Goal: Task Accomplishment & Management: Manage account settings

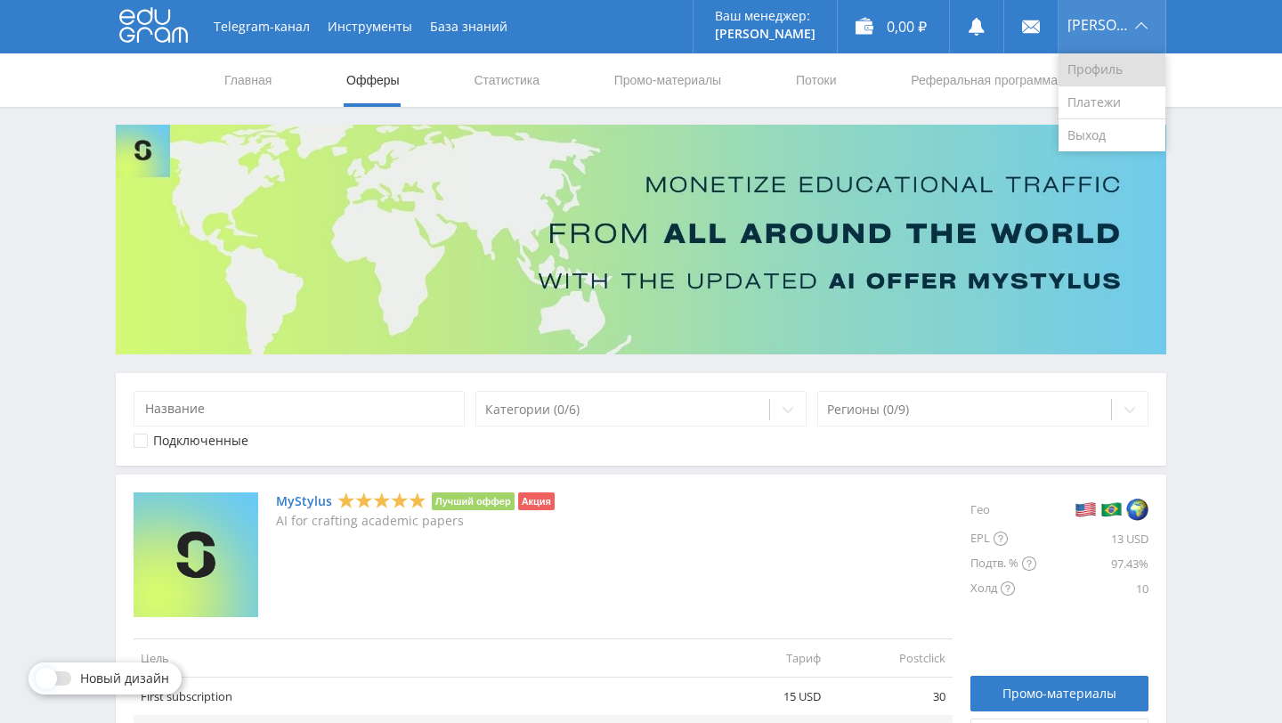
click at [1117, 71] on link "Профиль" at bounding box center [1111, 69] width 107 height 33
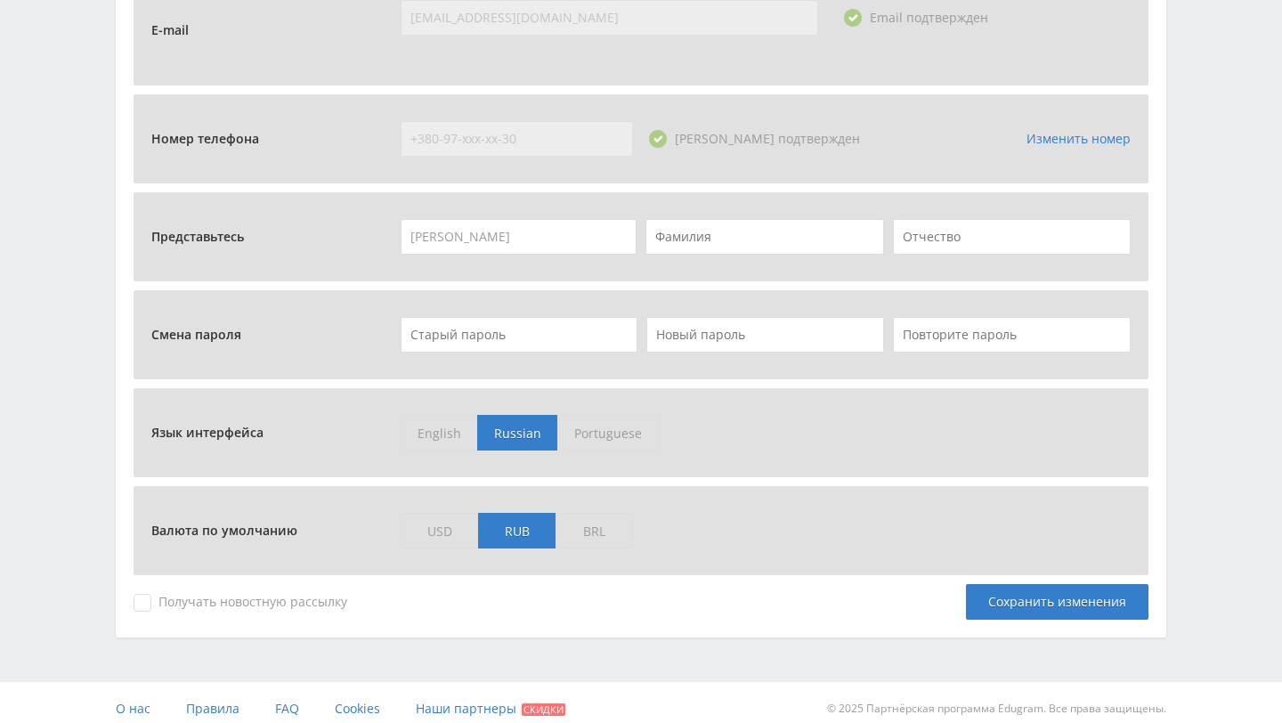
scroll to position [661, 0]
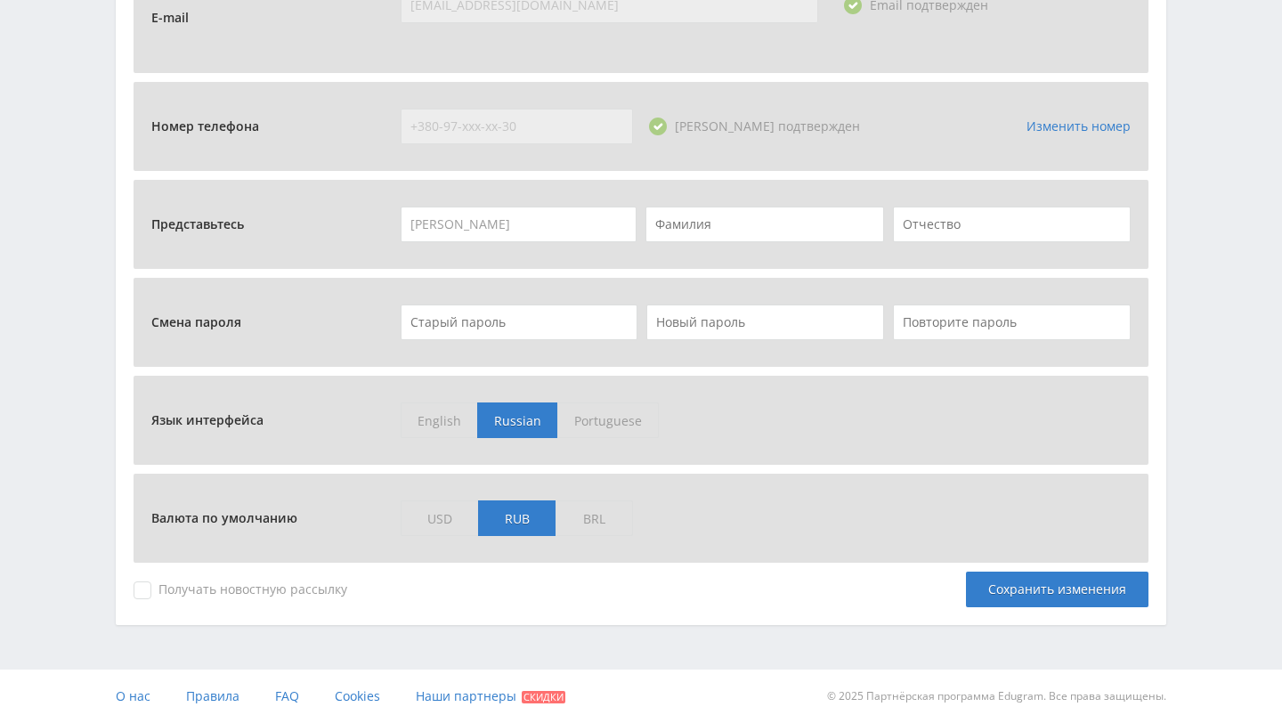
click at [439, 422] on span "English" at bounding box center [438, 420] width 77 height 36
click at [0, 0] on input "English" at bounding box center [0, 0] width 0 height 0
click at [430, 526] on span "USD" at bounding box center [438, 518] width 77 height 36
click at [0, 0] on input "USD" at bounding box center [0, 0] width 0 height 0
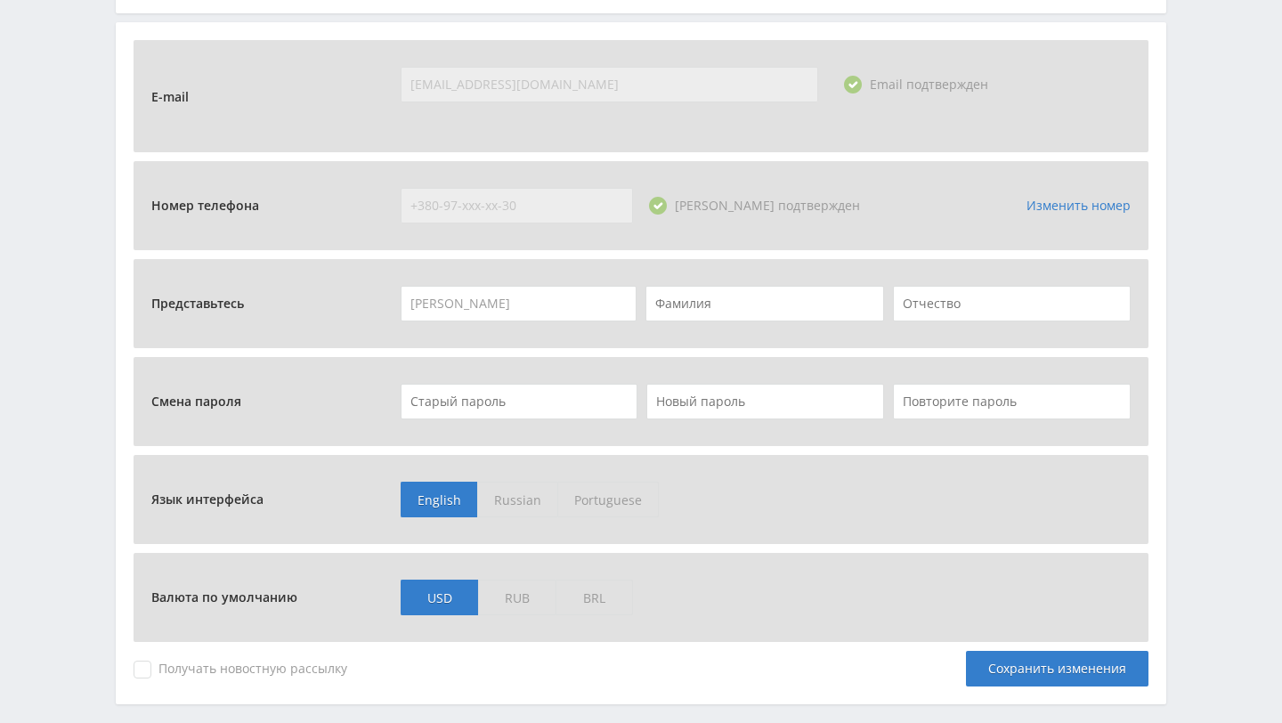
scroll to position [580, 0]
click at [518, 593] on span "RUB" at bounding box center [516, 599] width 77 height 36
click at [0, 0] on input "RUB" at bounding box center [0, 0] width 0 height 0
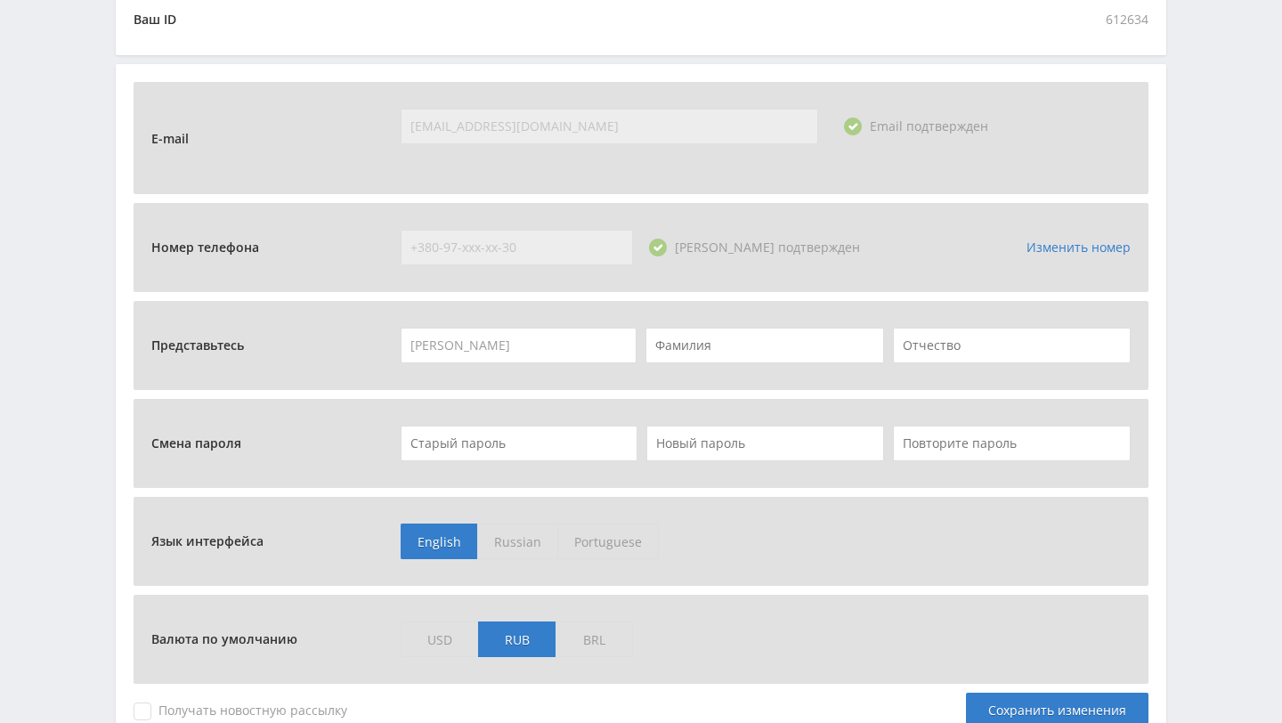
scroll to position [523, 0]
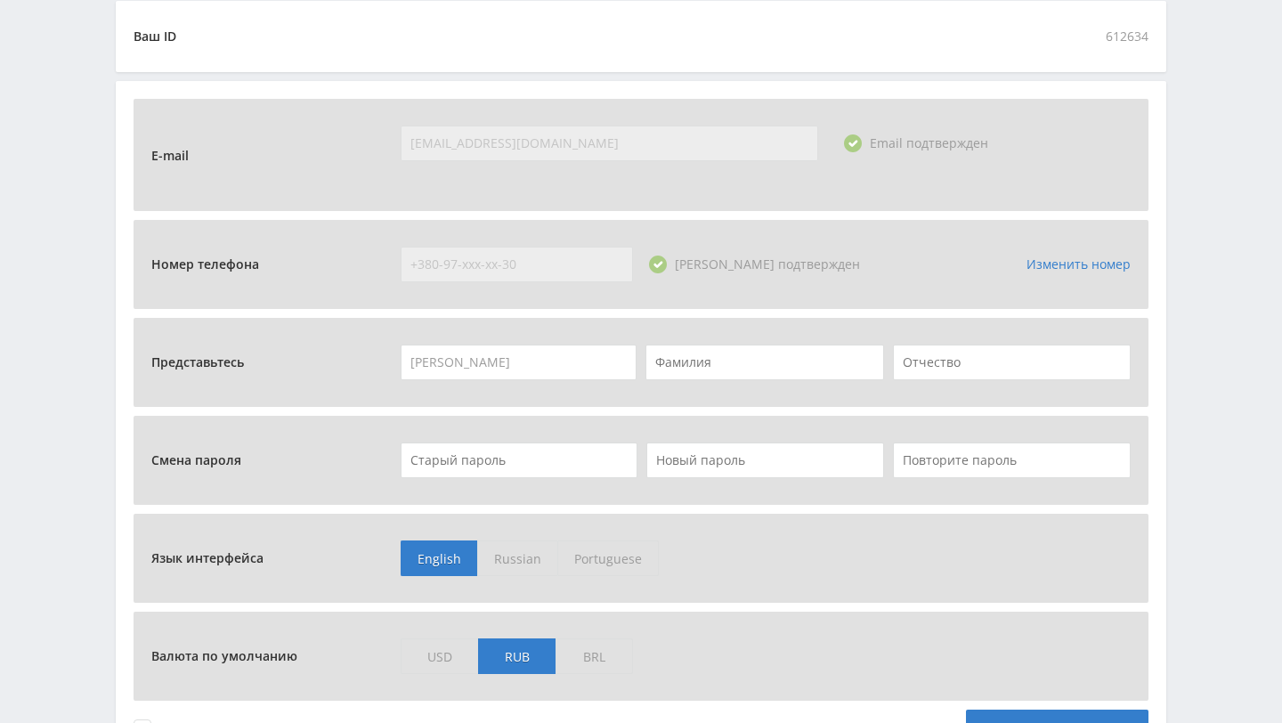
click at [533, 462] on input "text" at bounding box center [519, 460] width 238 height 36
type input "389971"
click at [742, 462] on input "text" at bounding box center [765, 460] width 238 height 36
type input "з"
type input "ppBase2025"
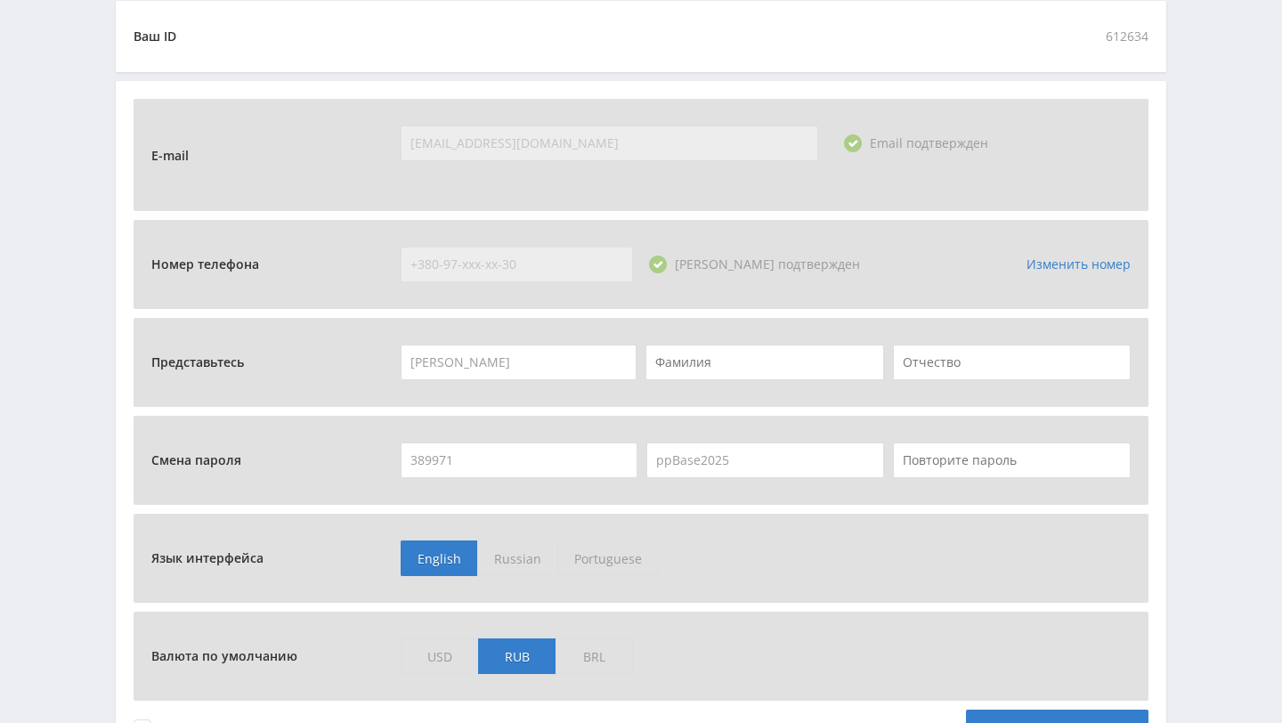
click at [984, 460] on input "text" at bounding box center [1012, 460] width 238 height 36
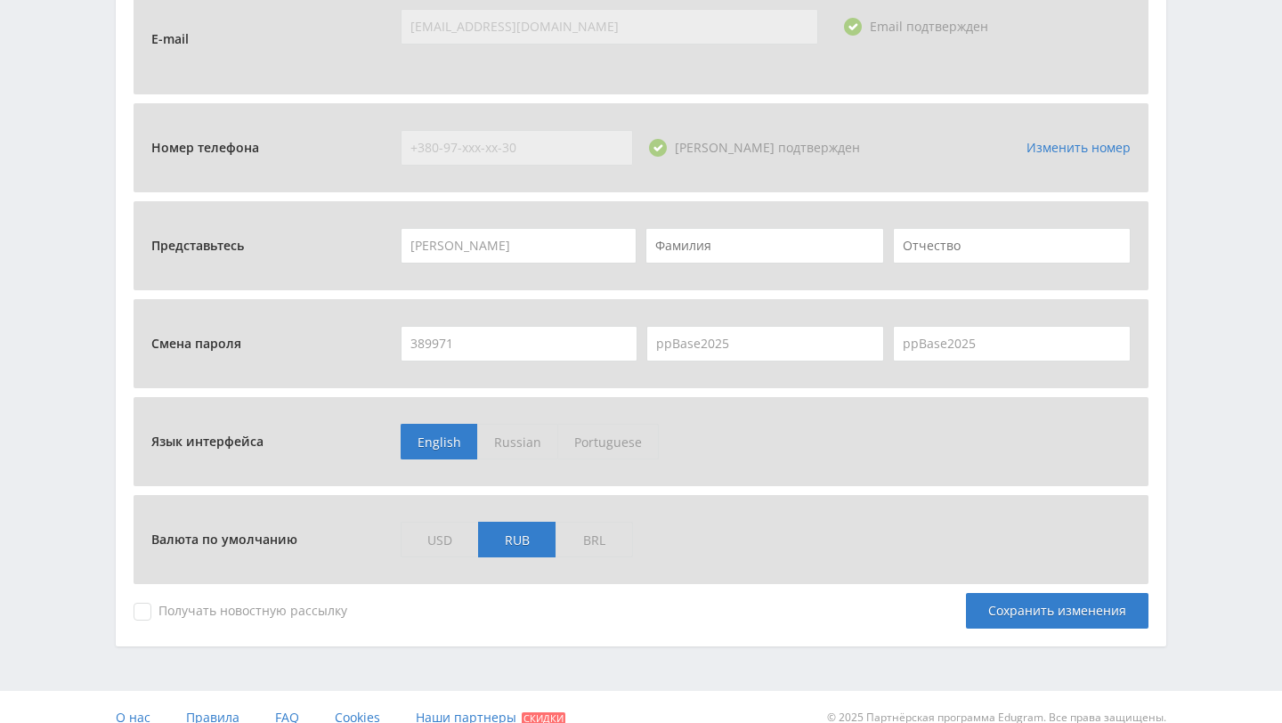
scroll to position [661, 0]
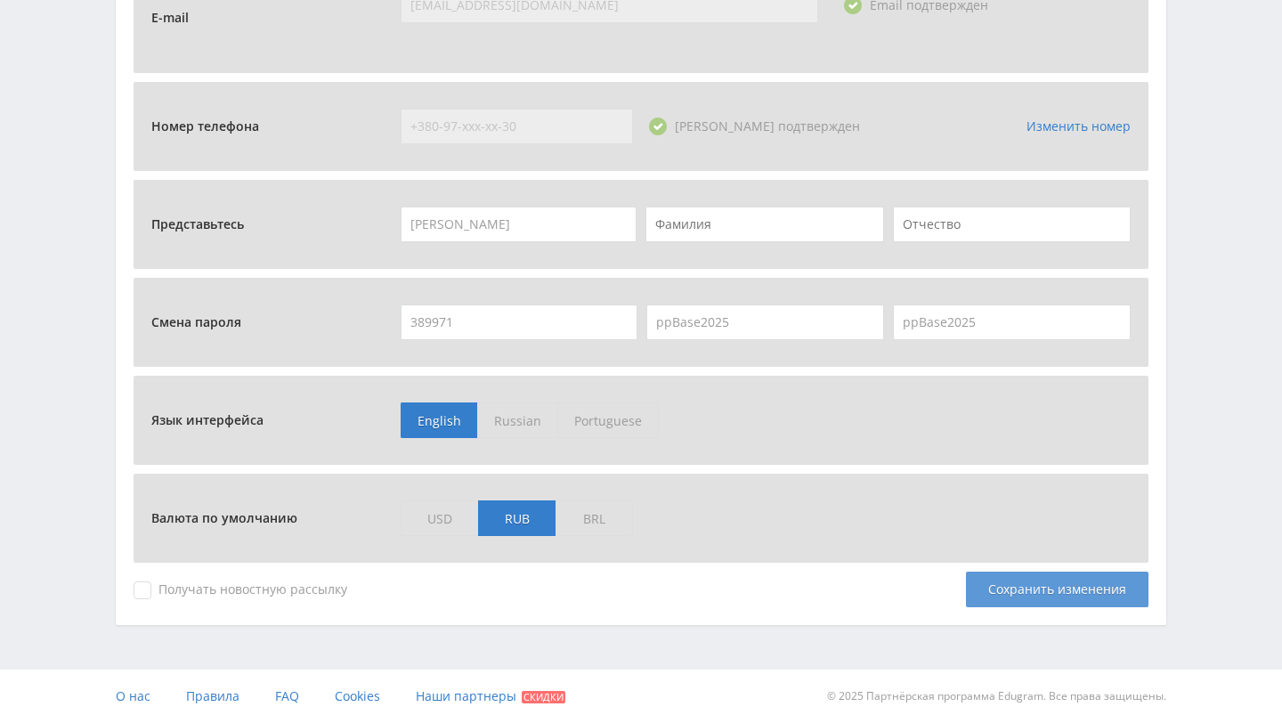
type input "ppBase2025"
click at [1043, 583] on div "Сохранить изменения" at bounding box center [1057, 589] width 182 height 36
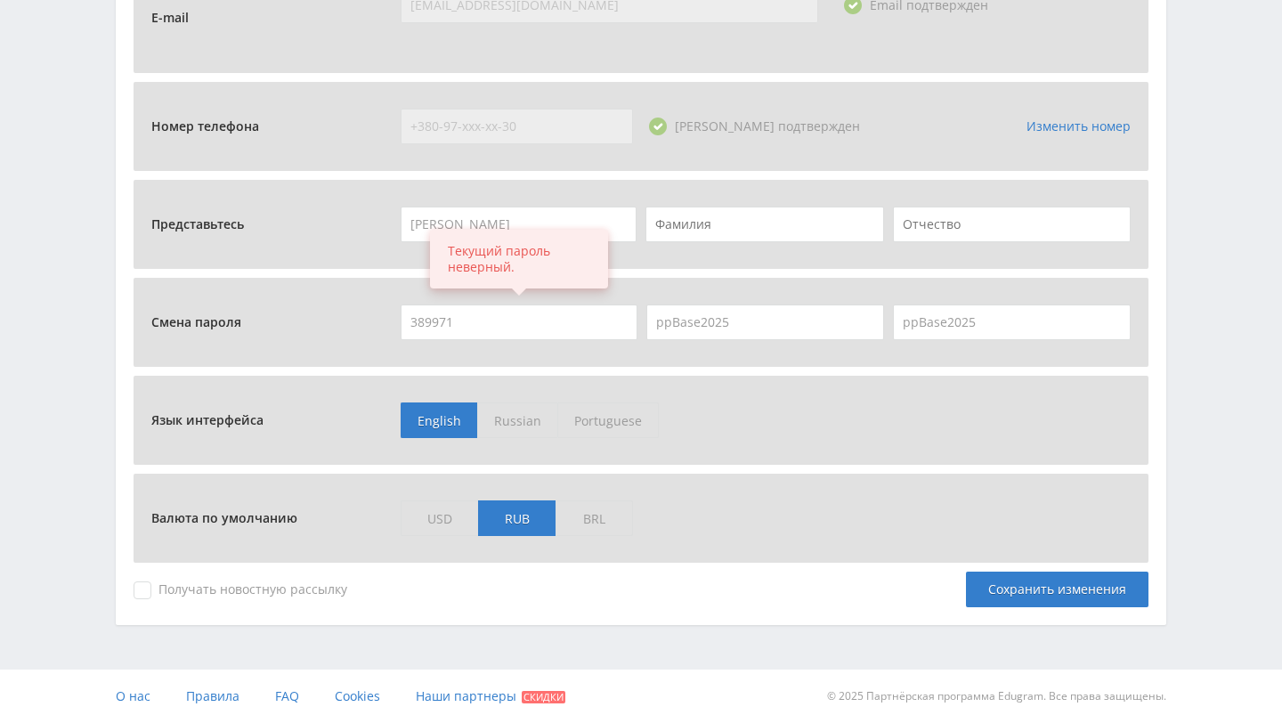
drag, startPoint x: 513, startPoint y: 314, endPoint x: 400, endPoint y: 313, distance: 112.1
click at [401, 313] on input "389971" at bounding box center [519, 322] width 238 height 36
type input "D539fk99"
click at [1049, 590] on div "Сохранить изменения" at bounding box center [1057, 589] width 182 height 36
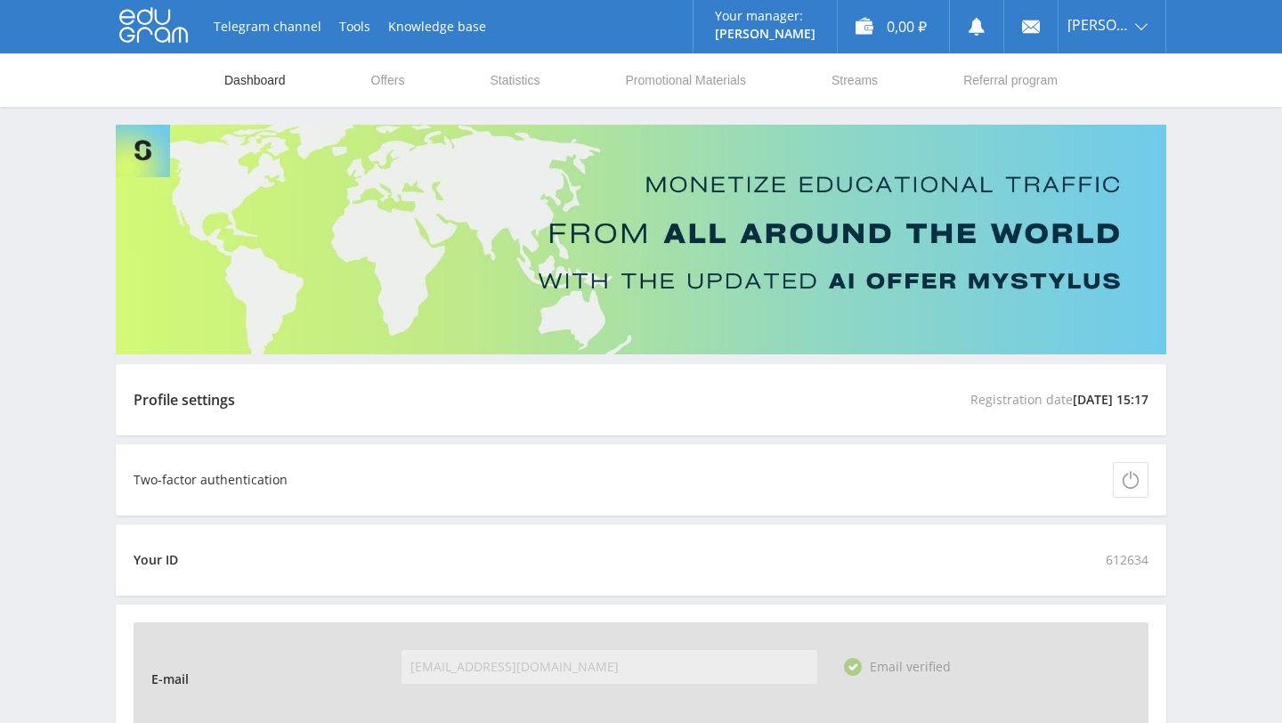
click at [230, 85] on link "Dashboard" at bounding box center [254, 79] width 65 height 53
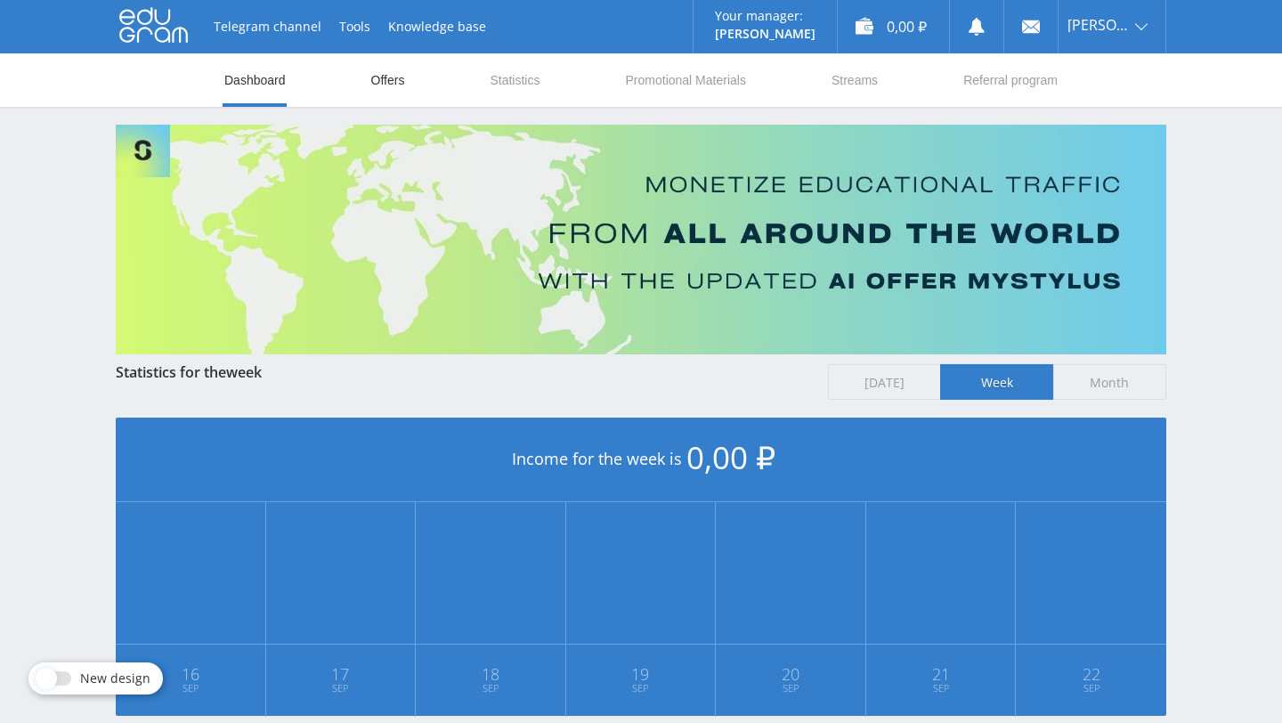
click at [381, 70] on link "Offers" at bounding box center [387, 79] width 37 height 53
